Goal: Find specific page/section: Find specific page/section

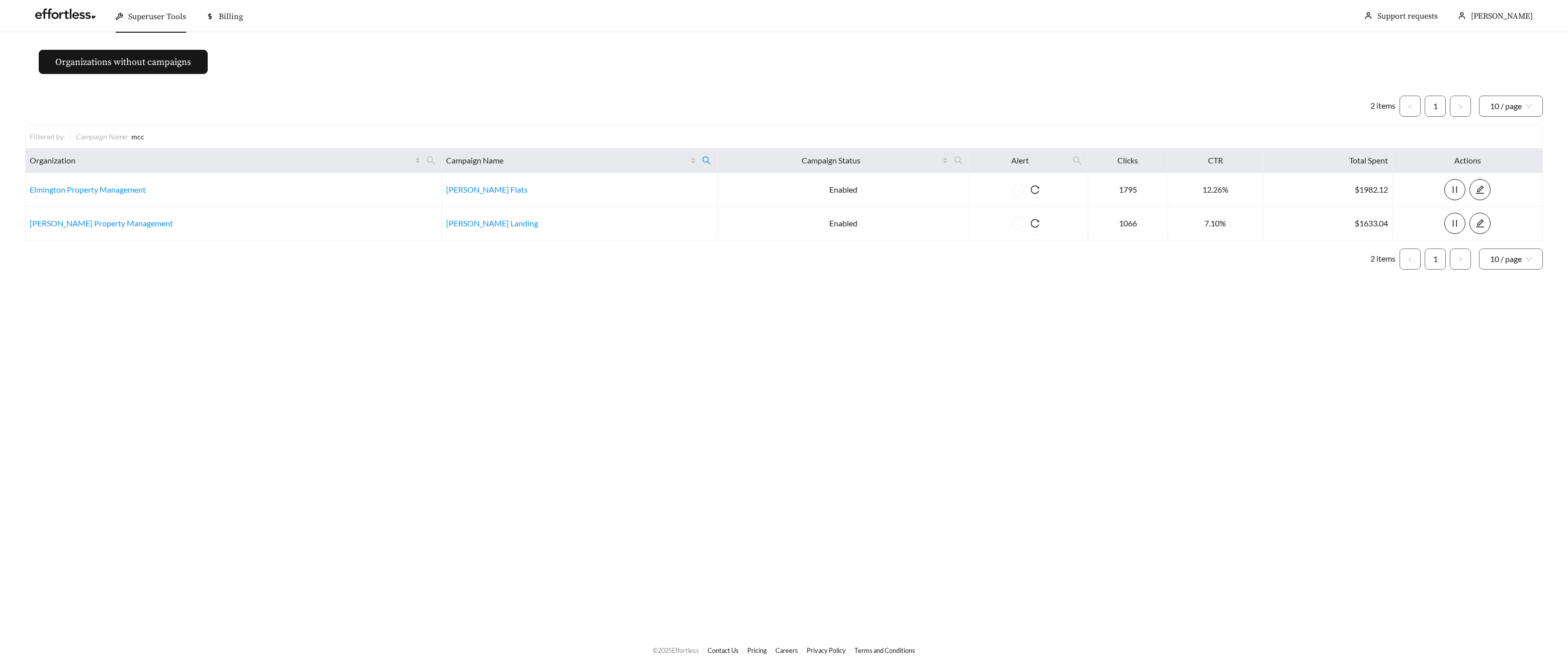
click at [165, 22] on div "Superuser Tools" at bounding box center [151, 16] width 71 height 32
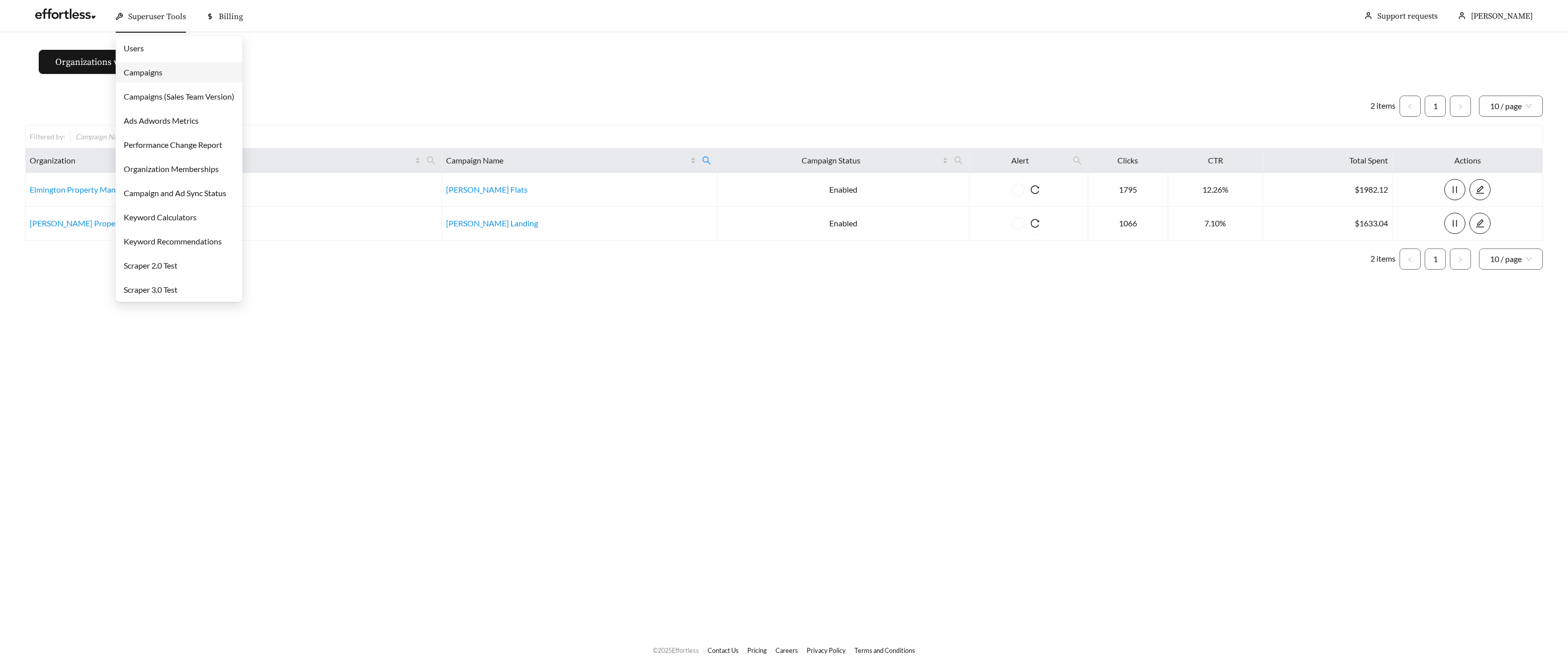
drag, startPoint x: 199, startPoint y: 66, endPoint x: 224, endPoint y: 72, distance: 25.7
click at [163, 68] on link "Campaigns" at bounding box center [143, 72] width 39 height 10
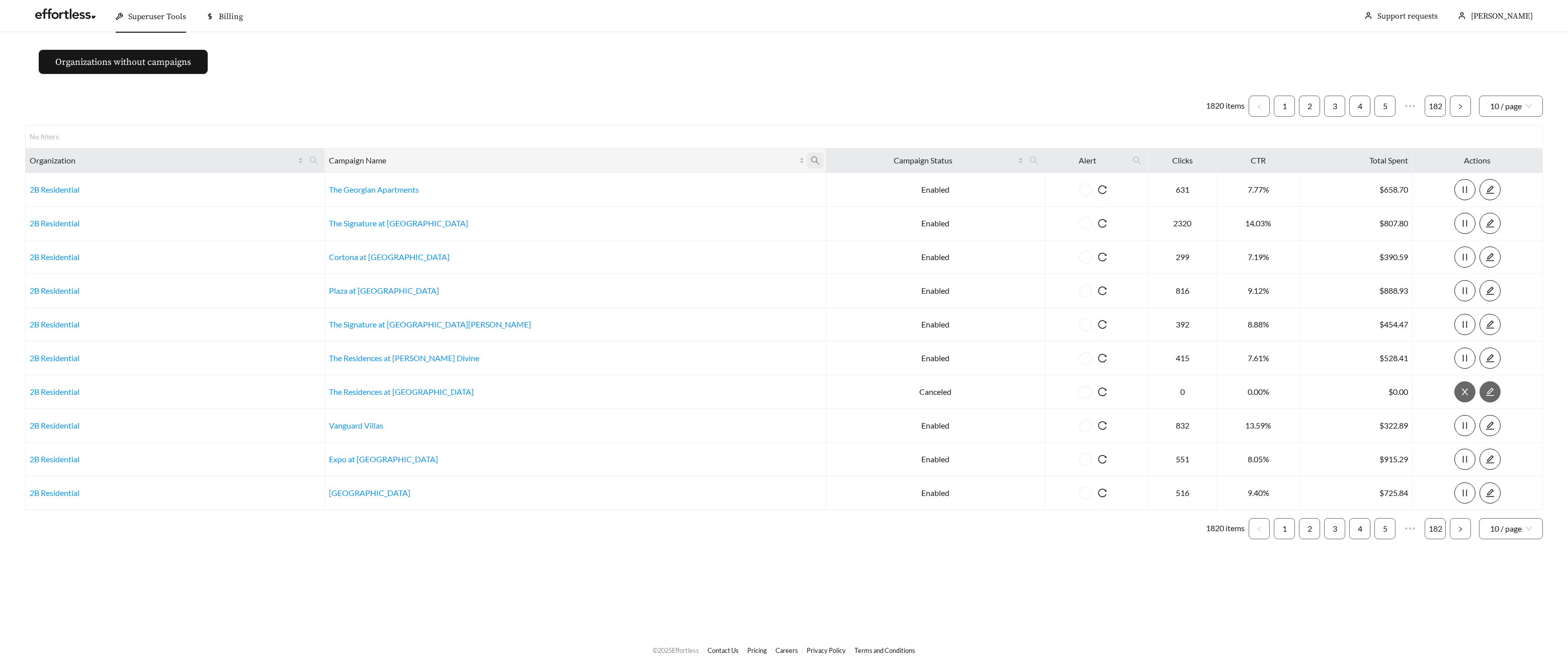
click at [807, 163] on span at bounding box center [815, 160] width 17 height 16
click at [641, 177] on input "text" at bounding box center [648, 185] width 103 height 21
type input "***"
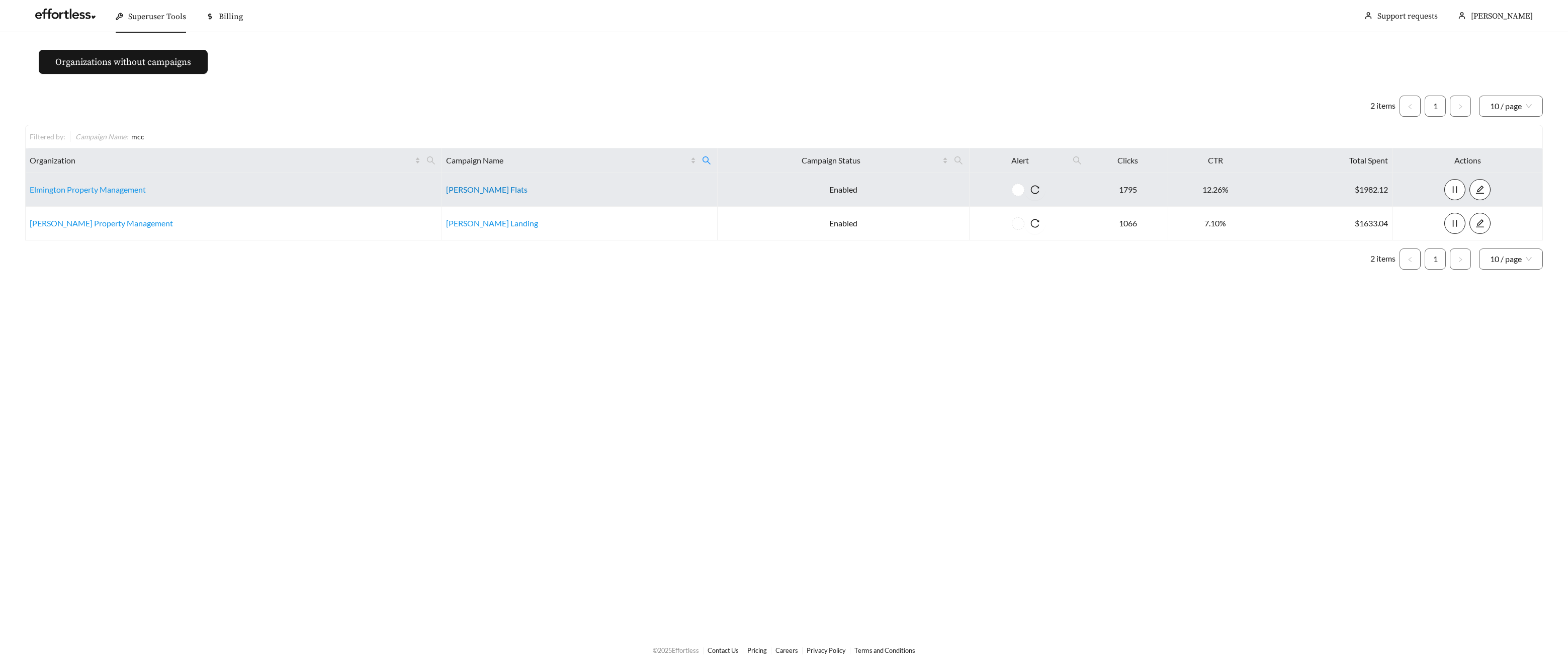
click at [446, 186] on link "[PERSON_NAME] Flats" at bounding box center [487, 189] width 82 height 10
